Goal: Information Seeking & Learning: Stay updated

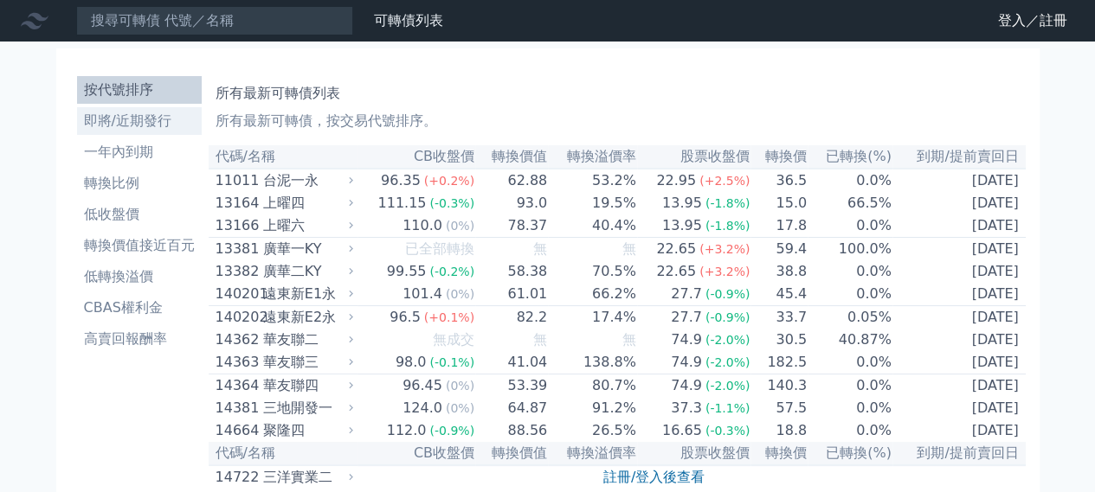
click at [149, 122] on li "即將/近期發行" at bounding box center [139, 121] width 125 height 21
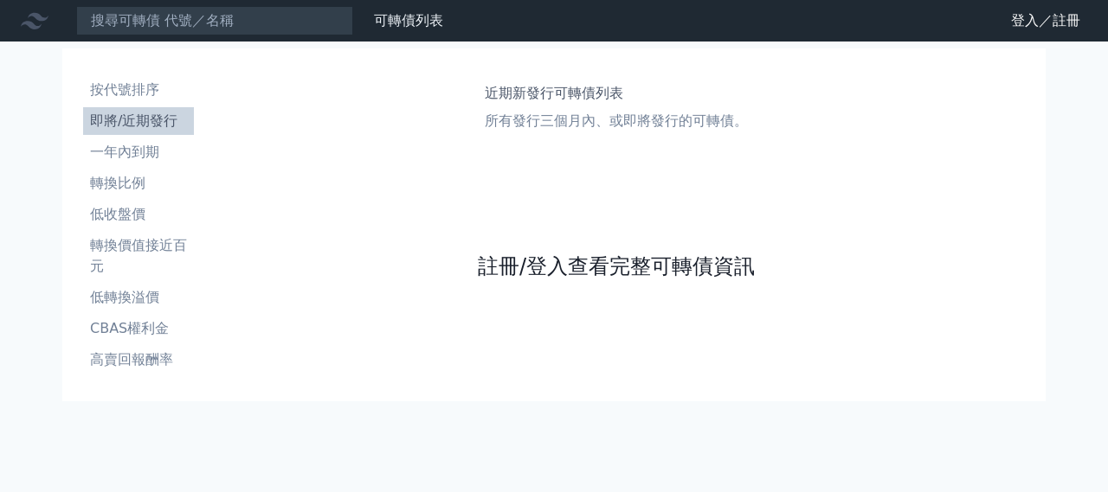
click at [559, 269] on link "註冊/登入查看完整可轉債資訊" at bounding box center [616, 267] width 277 height 28
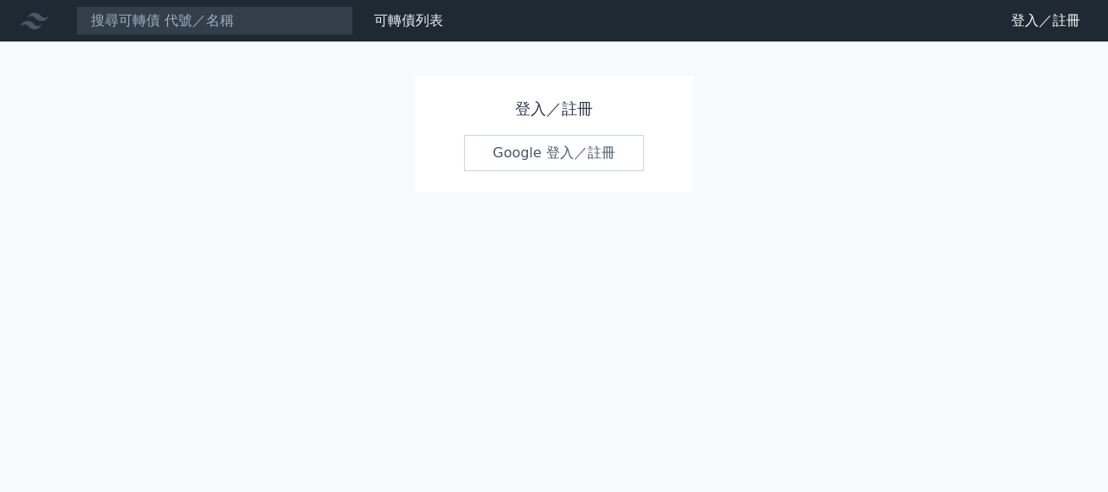
click at [542, 153] on link "Google 登入／註冊" at bounding box center [554, 153] width 180 height 36
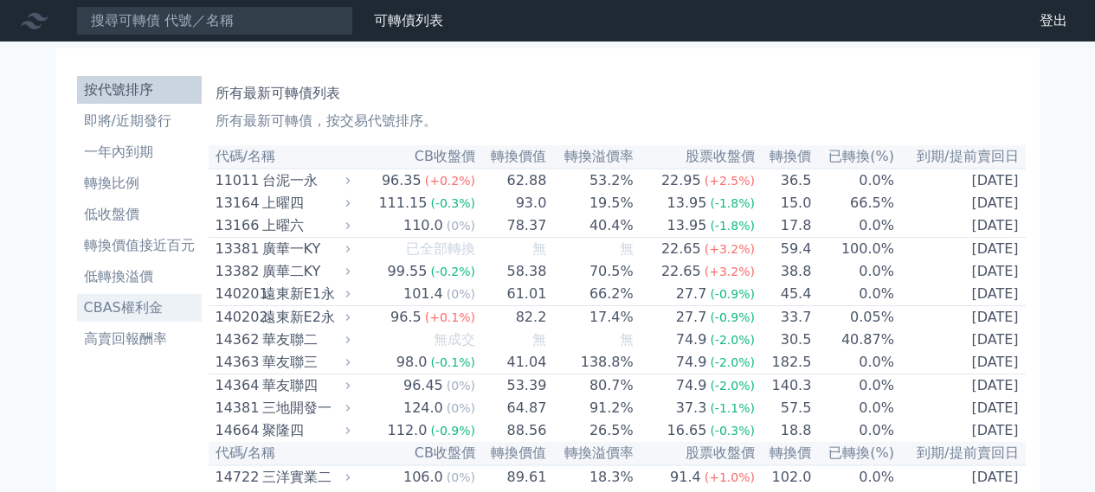
click at [96, 123] on li "即將/近期發行" at bounding box center [139, 121] width 125 height 21
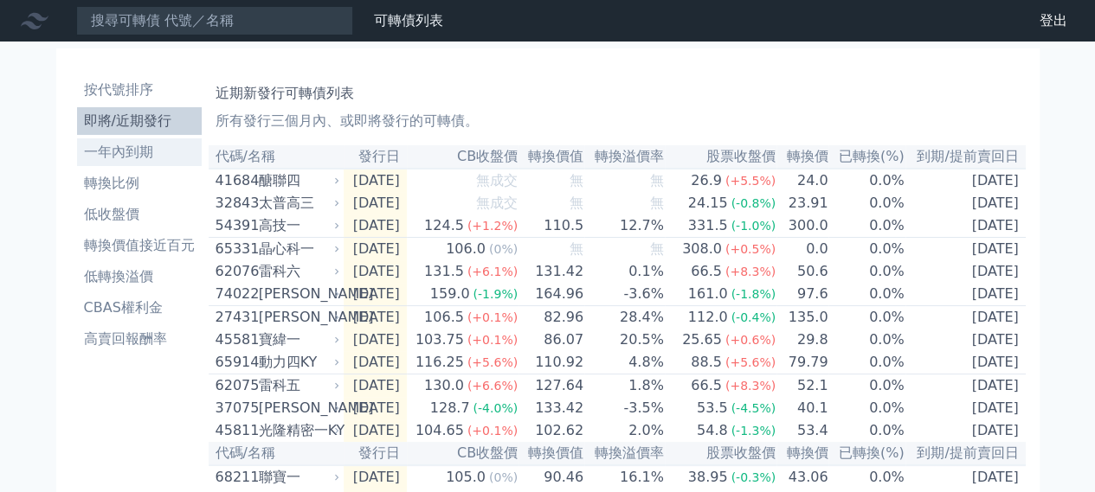
click at [147, 157] on li "一年內到期" at bounding box center [139, 152] width 125 height 21
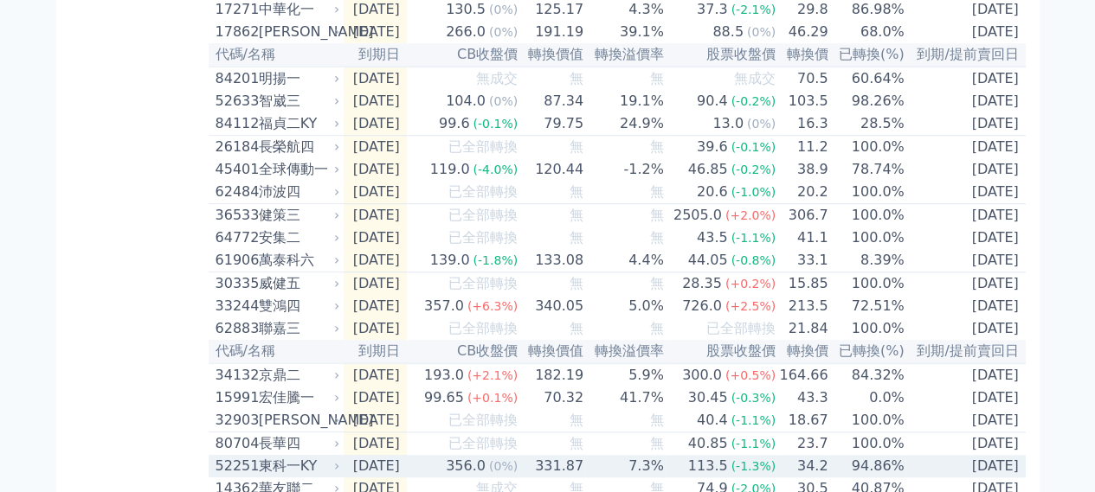
scroll to position [606, 0]
